Goal: Transaction & Acquisition: Download file/media

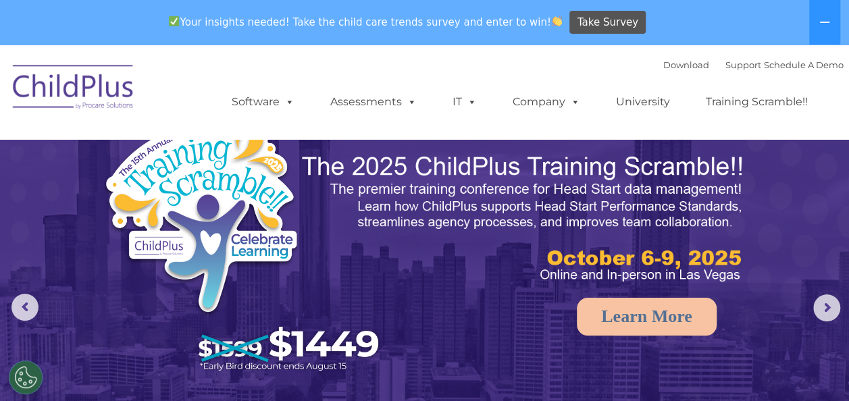
select select "MEDIUM"
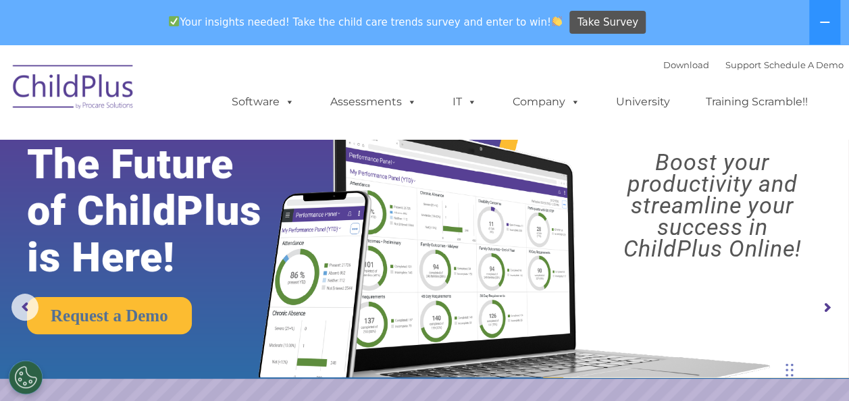
click at [89, 92] on img at bounding box center [73, 89] width 135 height 68
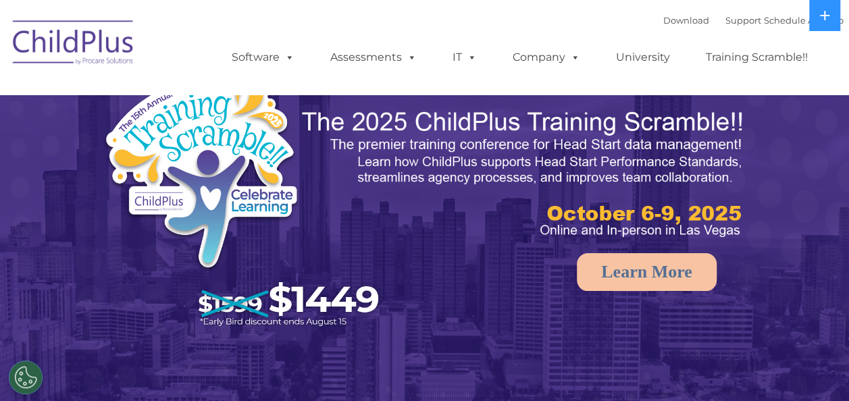
select select "MEDIUM"
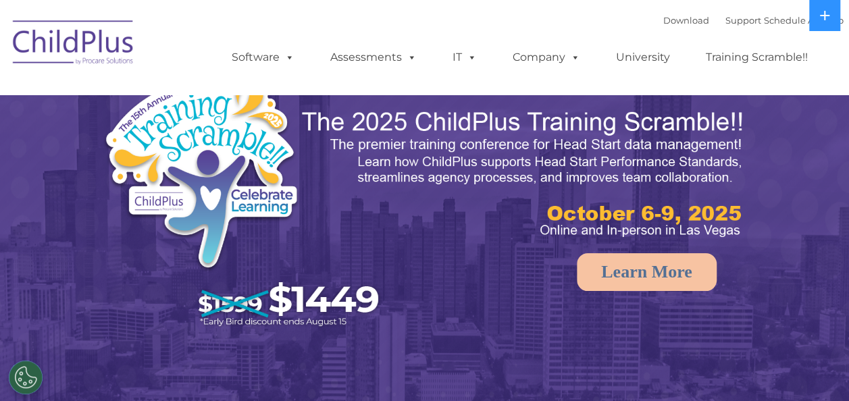
select select "MEDIUM"
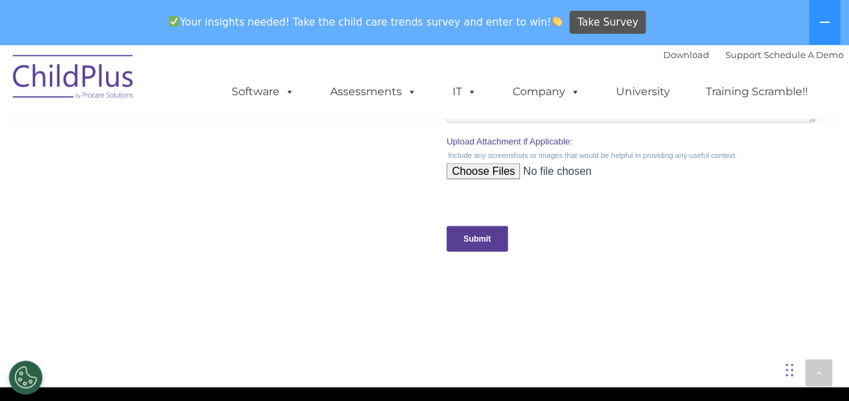
scroll to position [904, 0]
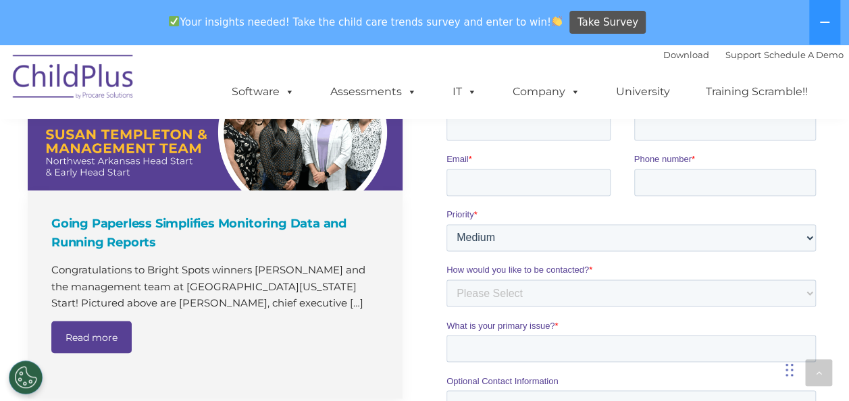
drag, startPoint x: 854, startPoint y: 62, endPoint x: 372, endPoint y: 84, distance: 482.3
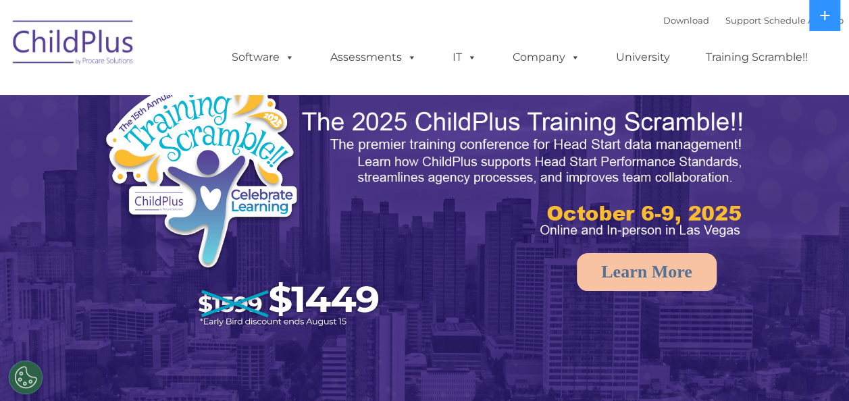
select select "MEDIUM"
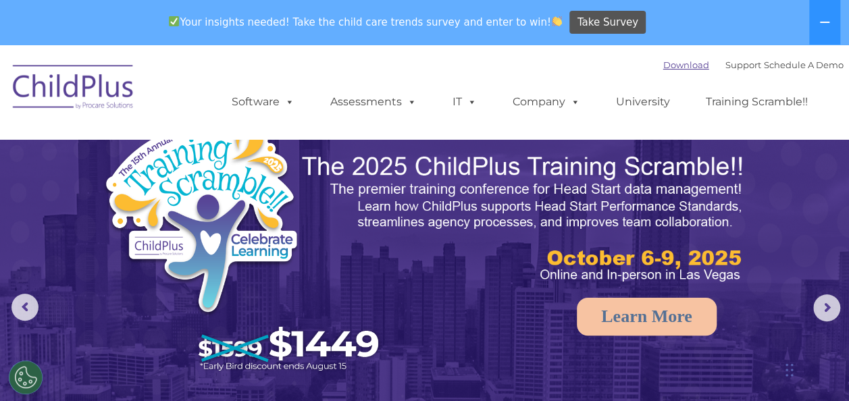
click at [664, 64] on link "Download" at bounding box center [687, 64] width 46 height 11
